Goal: Task Accomplishment & Management: Use online tool/utility

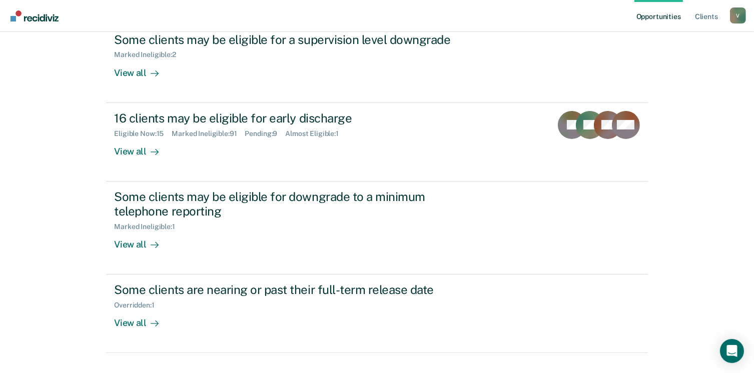
scroll to position [134, 0]
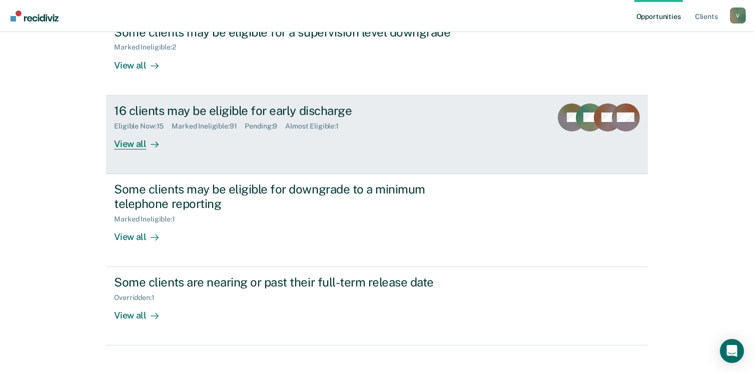
click at [136, 148] on div "View all" at bounding box center [142, 140] width 56 height 20
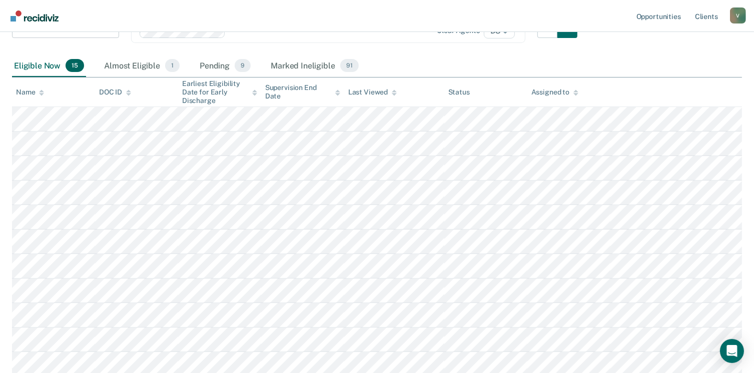
scroll to position [127, 0]
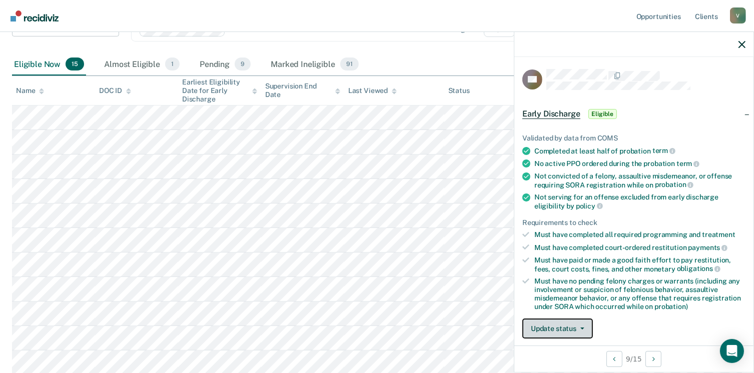
click at [573, 325] on button "Update status" at bounding box center [557, 329] width 71 height 20
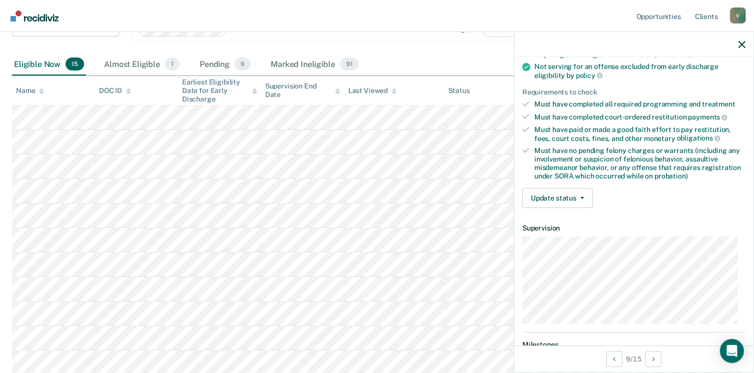
scroll to position [163, 0]
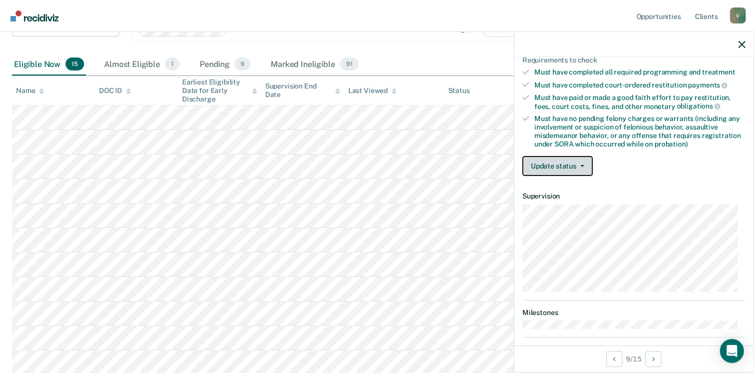
click at [581, 169] on button "Update status" at bounding box center [557, 166] width 71 height 20
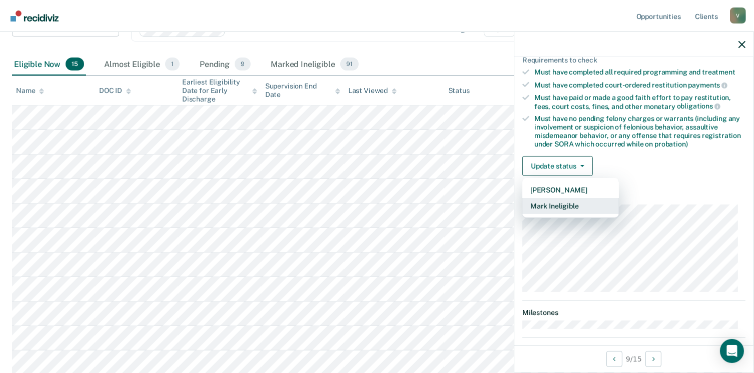
click at [576, 200] on button "Mark Ineligible" at bounding box center [570, 206] width 97 height 16
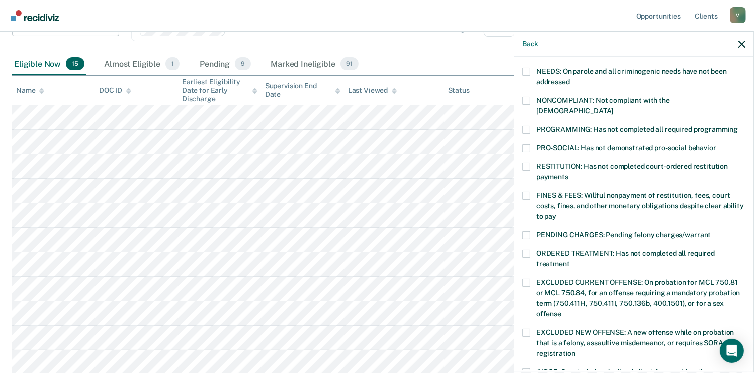
click at [524, 163] on span at bounding box center [526, 167] width 8 height 8
click at [568, 174] on input "RESTITUTION: Has not completed court-ordered restitution payments" at bounding box center [568, 174] width 0 height 0
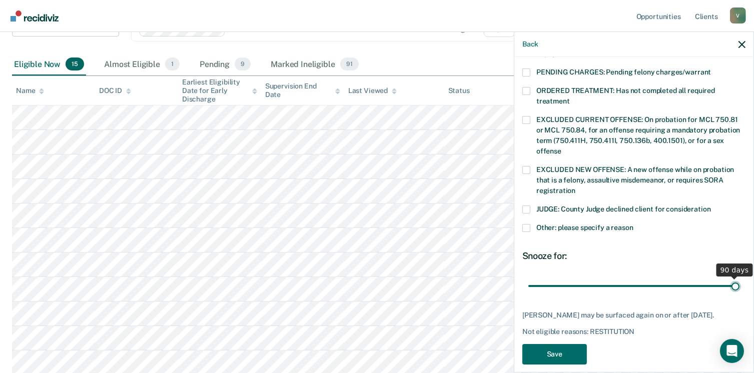
drag, startPoint x: 595, startPoint y: 274, endPoint x: 750, endPoint y: 275, distance: 155.5
type input "90"
click at [739, 278] on input "range" at bounding box center [633, 287] width 211 height 18
click at [538, 351] on button "Save" at bounding box center [554, 354] width 65 height 21
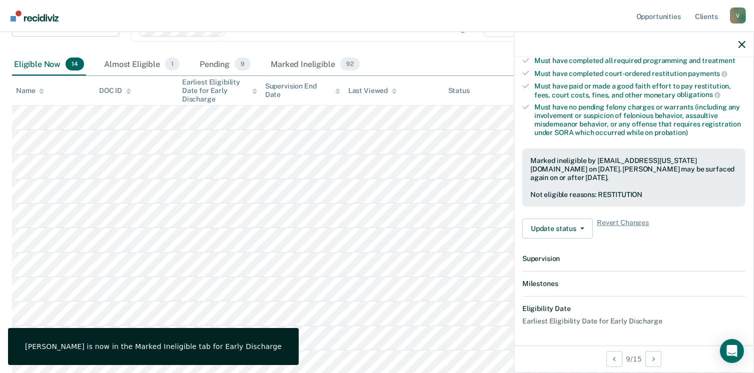
scroll to position [284, 0]
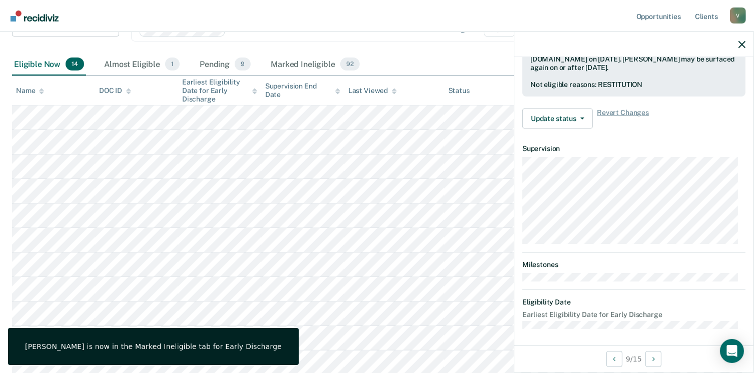
click at [402, 47] on div "Early Discharge Classification Review Early Discharge Minimum Telephone Reporti…" at bounding box center [294, 35] width 565 height 37
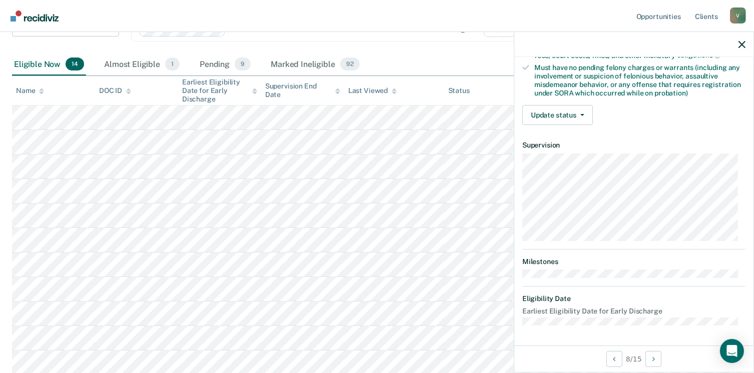
scroll to position [210, 0]
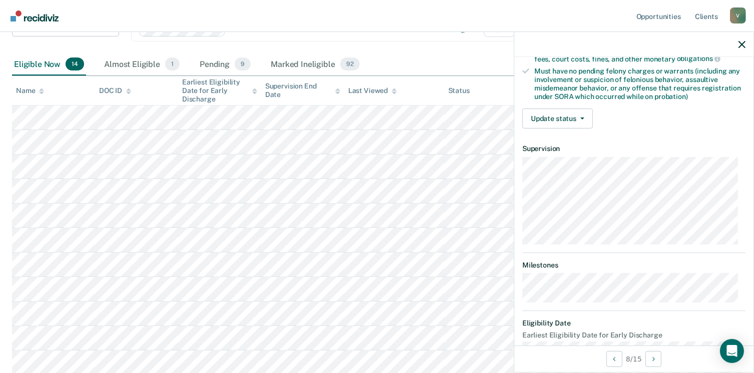
click at [746, 41] on div at bounding box center [633, 44] width 239 height 25
click at [741, 45] on icon "button" at bounding box center [741, 44] width 7 height 7
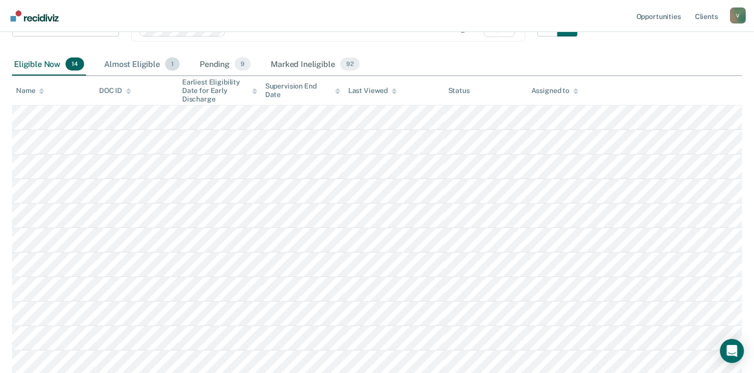
click at [142, 58] on div "Almost Eligible 1" at bounding box center [142, 65] width 80 height 22
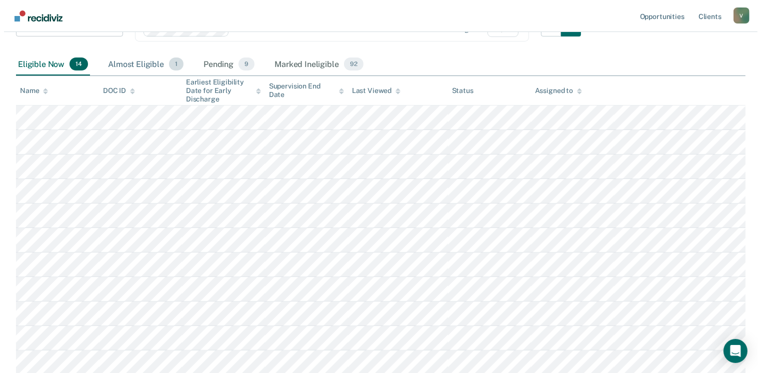
scroll to position [0, 0]
